Goal: Task Accomplishment & Management: Use online tool/utility

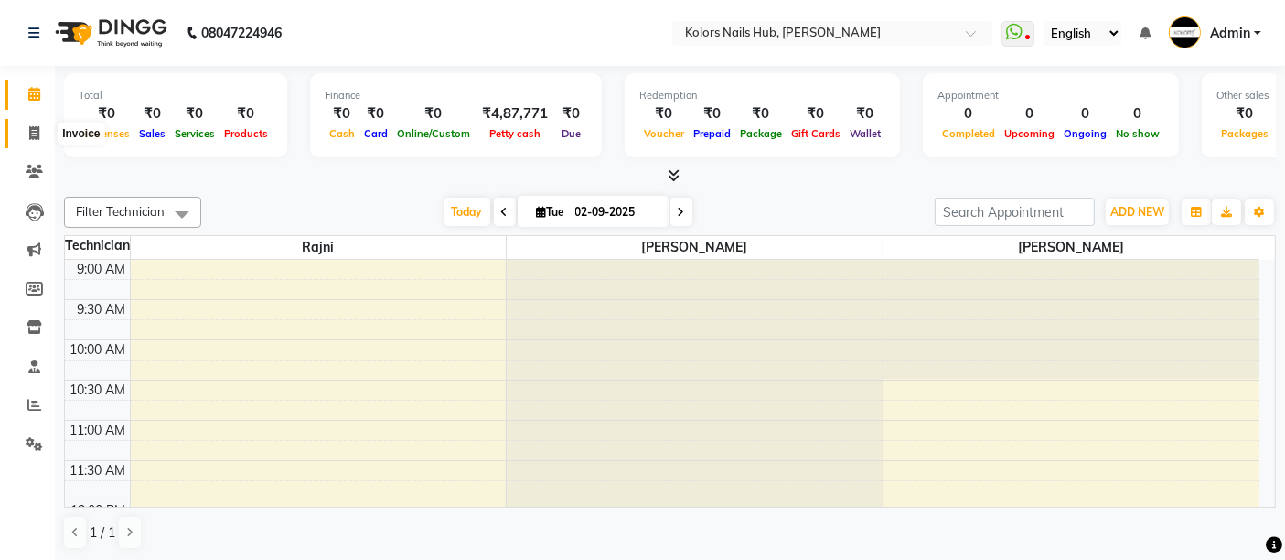
click at [39, 123] on span at bounding box center [34, 133] width 32 height 21
select select "7121"
select select "service"
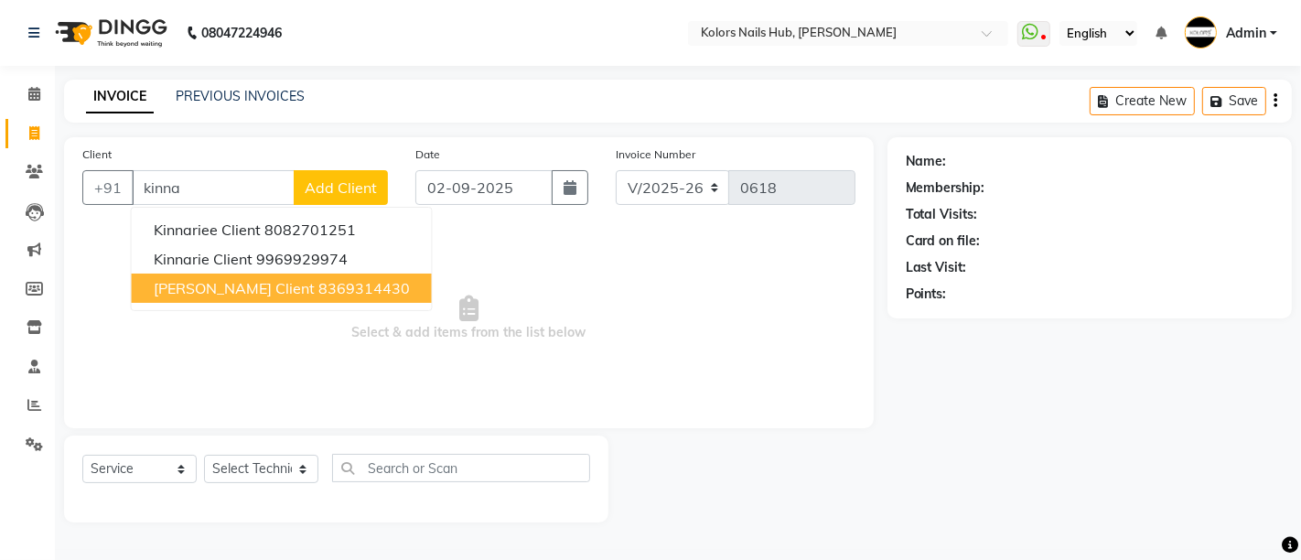
click at [237, 288] on span "[PERSON_NAME] Client" at bounding box center [234, 288] width 161 height 18
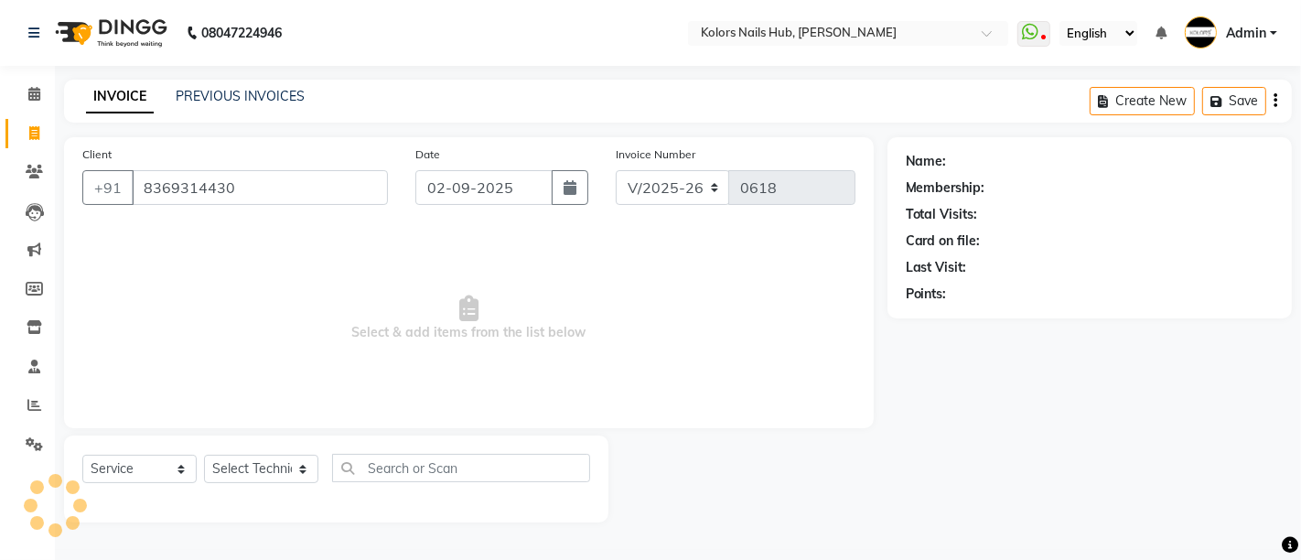
type input "8369314430"
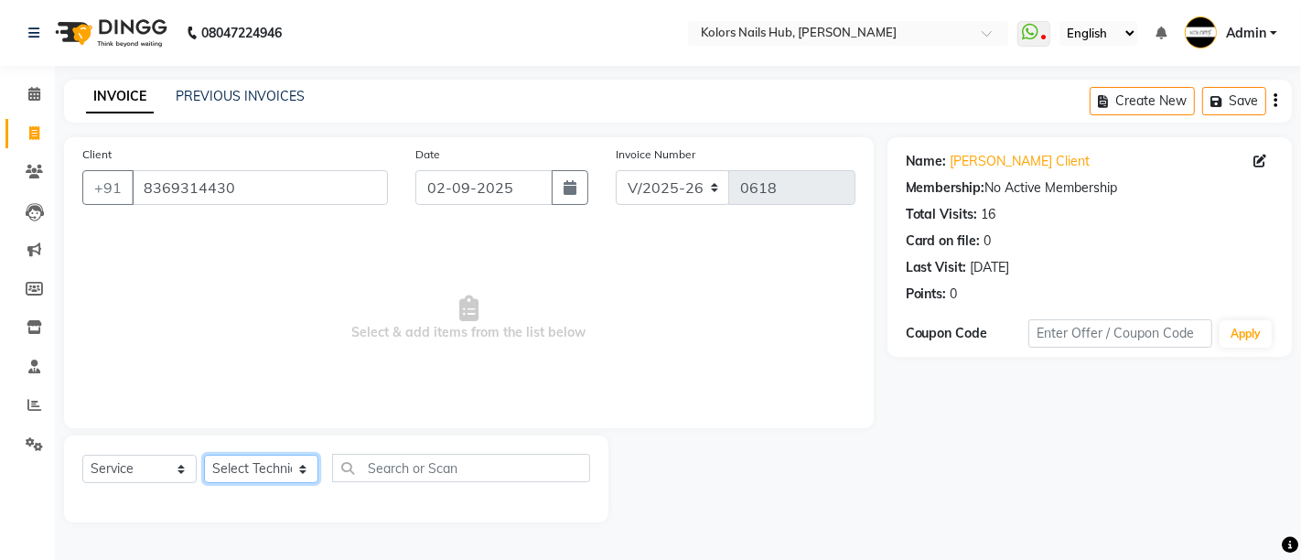
click at [255, 468] on select "Select Technician [PERSON_NAME] [PERSON_NAME]" at bounding box center [261, 469] width 114 height 28
select select "59815"
click at [204, 455] on select "Select Technician [PERSON_NAME] [PERSON_NAME]" at bounding box center [261, 469] width 114 height 28
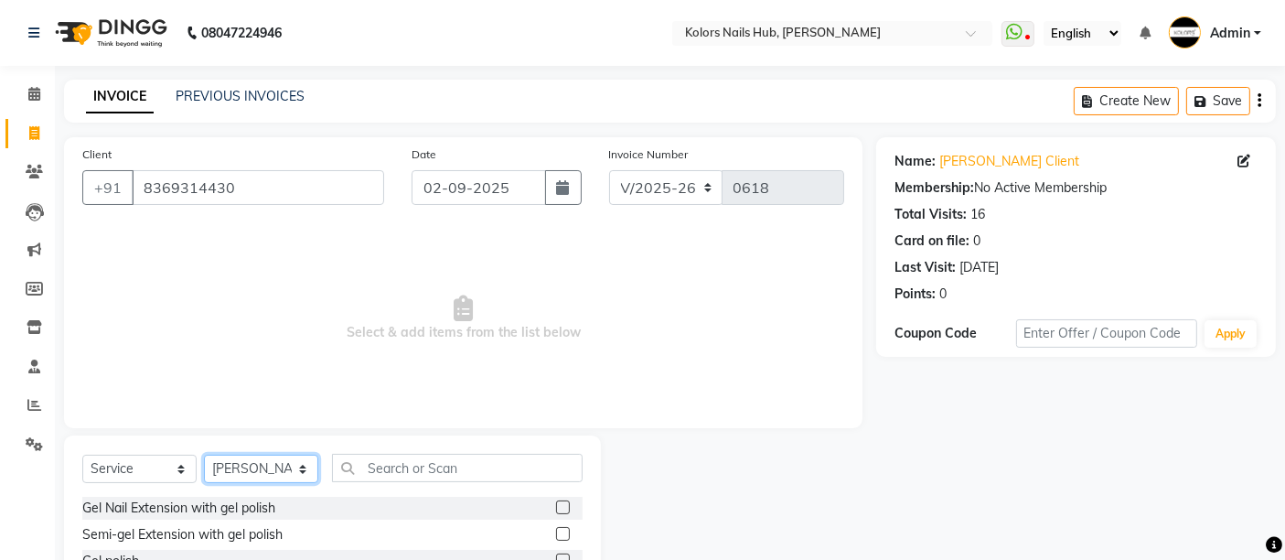
scroll to position [172, 0]
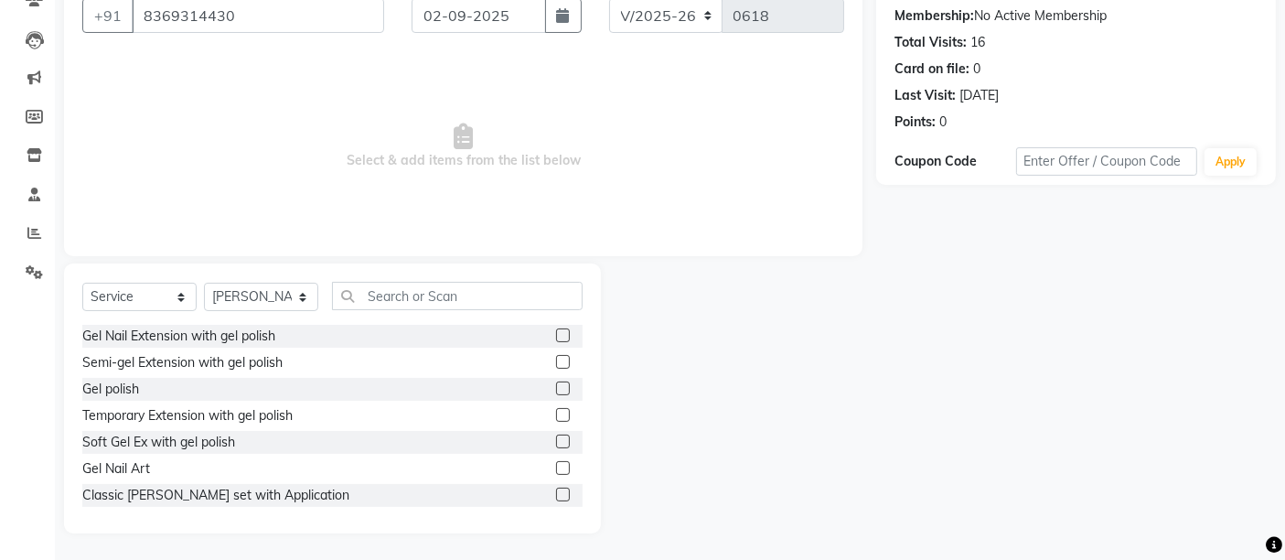
click at [556, 497] on label at bounding box center [563, 495] width 14 height 14
click at [556, 497] on input "checkbox" at bounding box center [562, 495] width 12 height 12
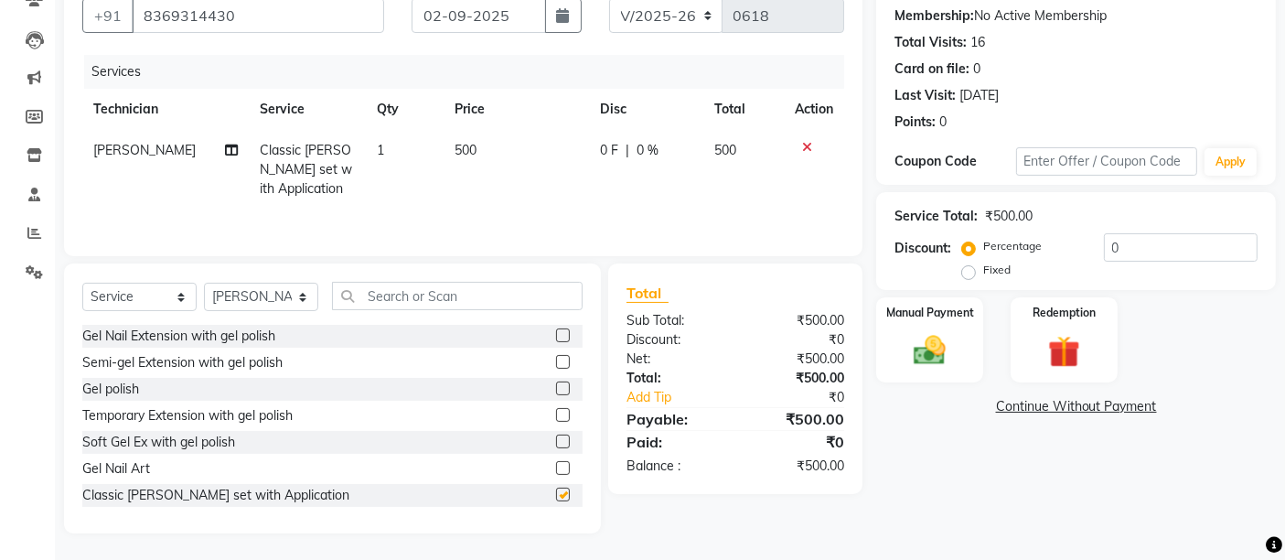
checkbox input "false"
click at [455, 145] on span "500" at bounding box center [466, 150] width 22 height 16
select select "59815"
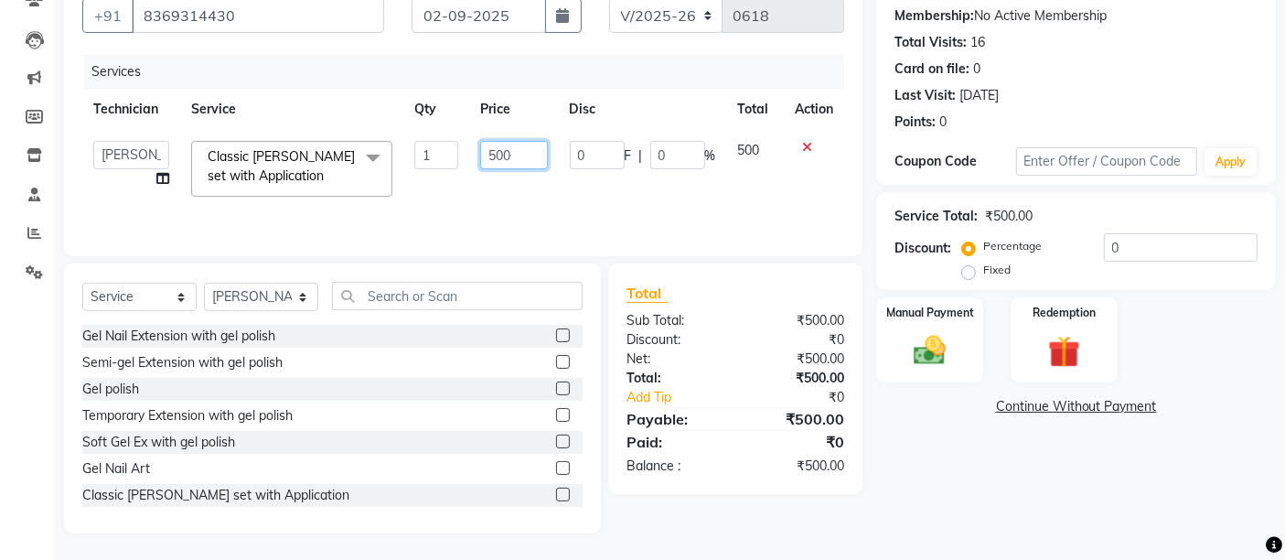
click at [496, 147] on input "500" at bounding box center [513, 155] width 67 height 28
type input "700"
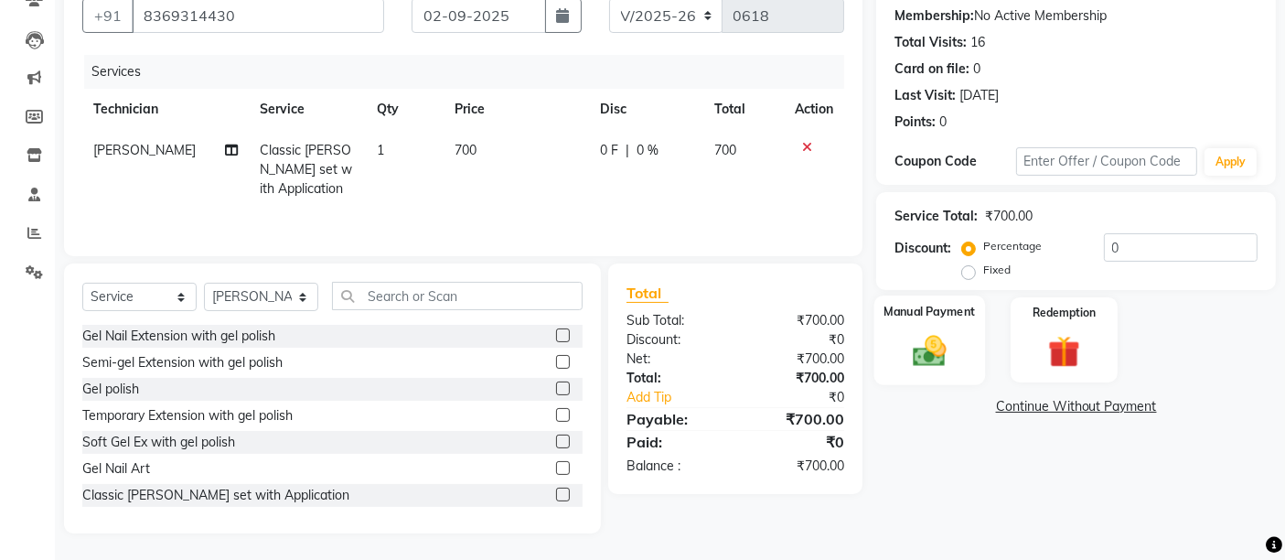
click at [958, 345] on div "Manual Payment" at bounding box center [929, 340] width 111 height 90
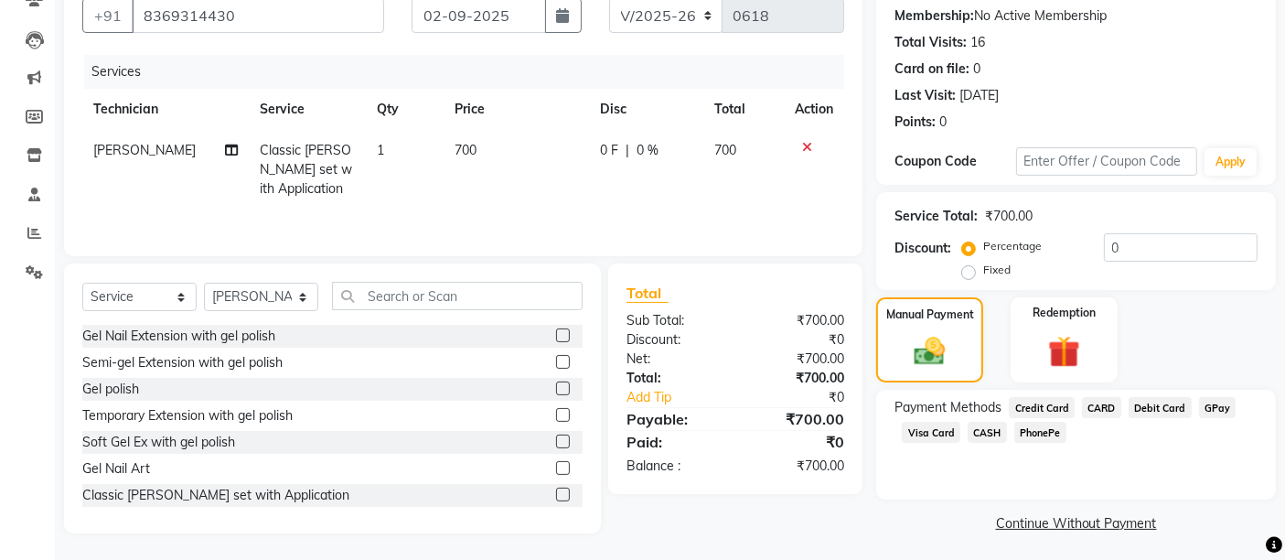
click at [1224, 408] on span "GPay" at bounding box center [1218, 407] width 38 height 21
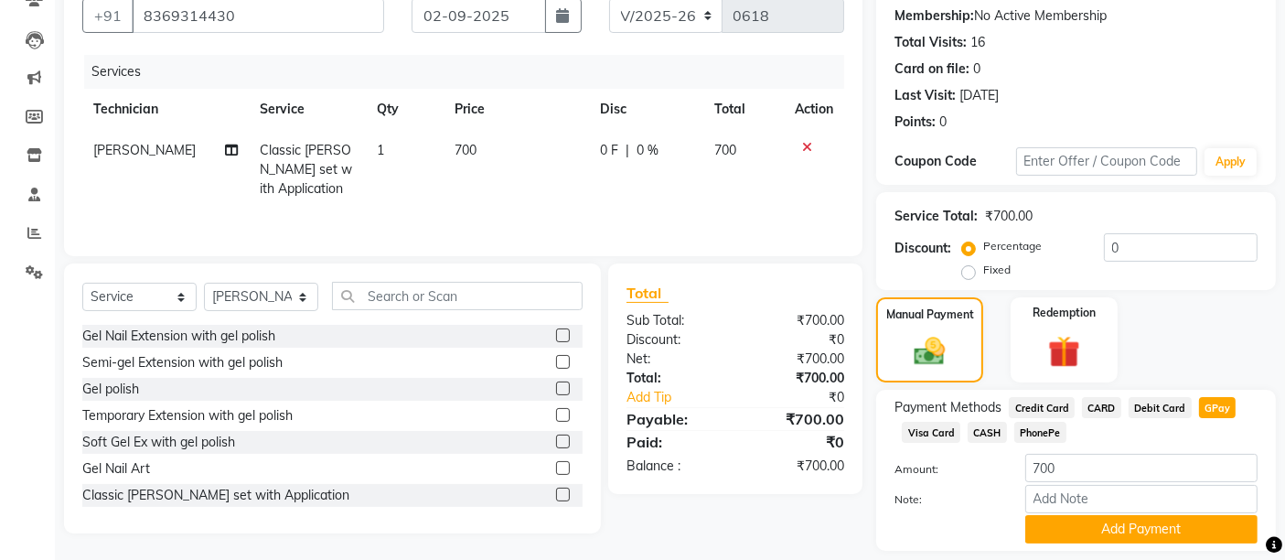
scroll to position [227, 0]
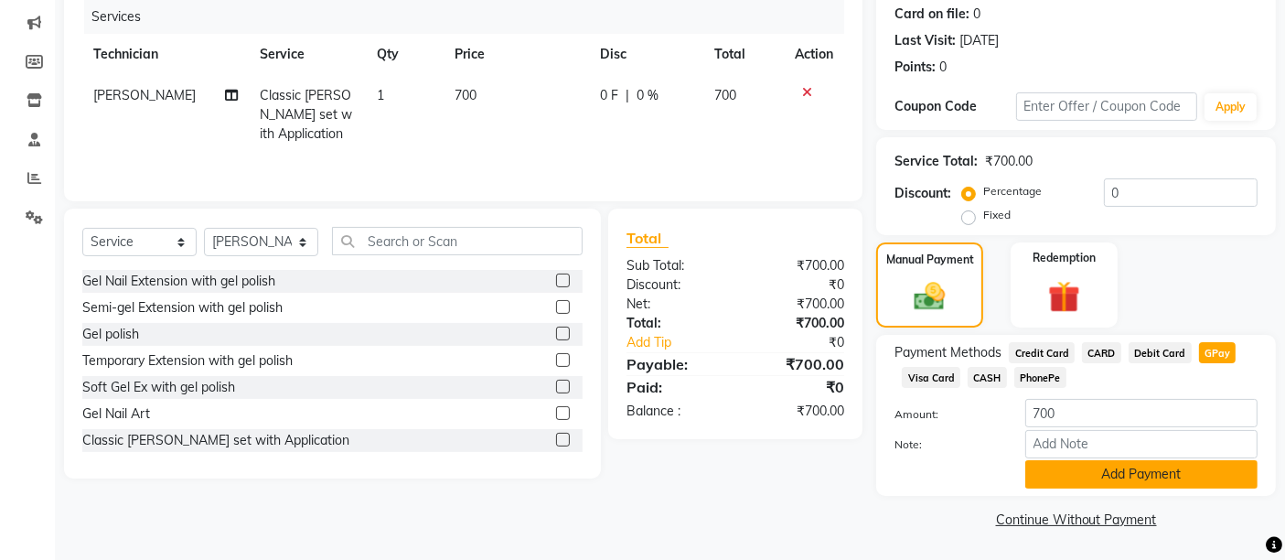
click at [1168, 465] on button "Add Payment" at bounding box center [1141, 474] width 232 height 28
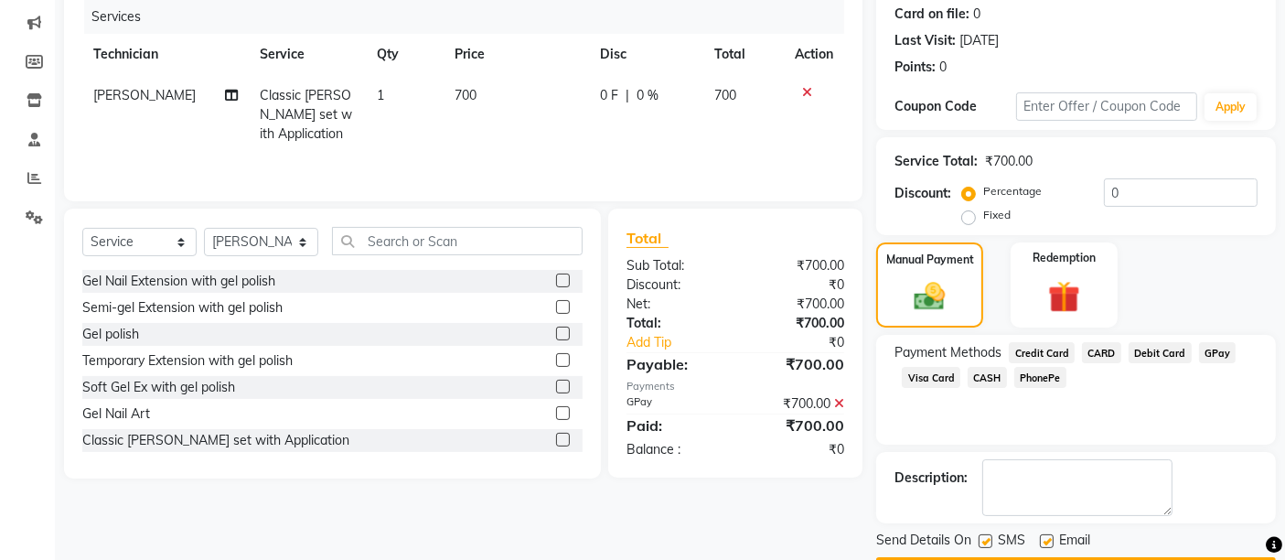
scroll to position [278, 0]
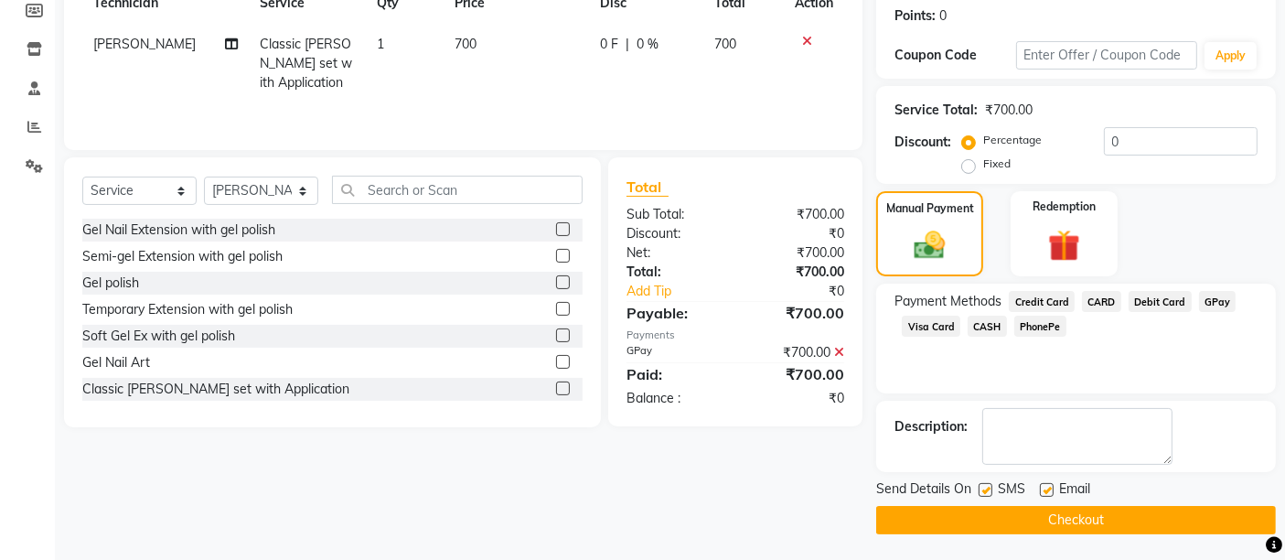
click at [1142, 506] on button "Checkout" at bounding box center [1076, 520] width 400 height 28
